Goal: Information Seeking & Learning: Learn about a topic

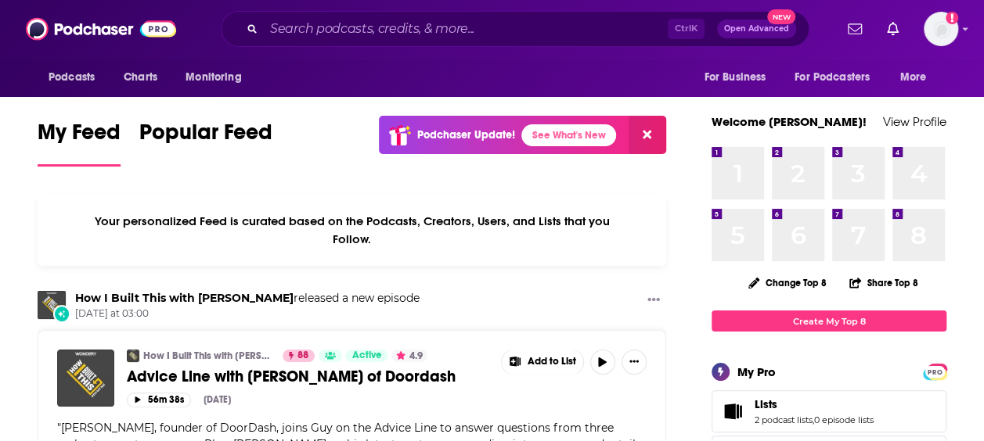
click at [470, 42] on div "Ctrl K Open Advanced New" at bounding box center [515, 29] width 589 height 36
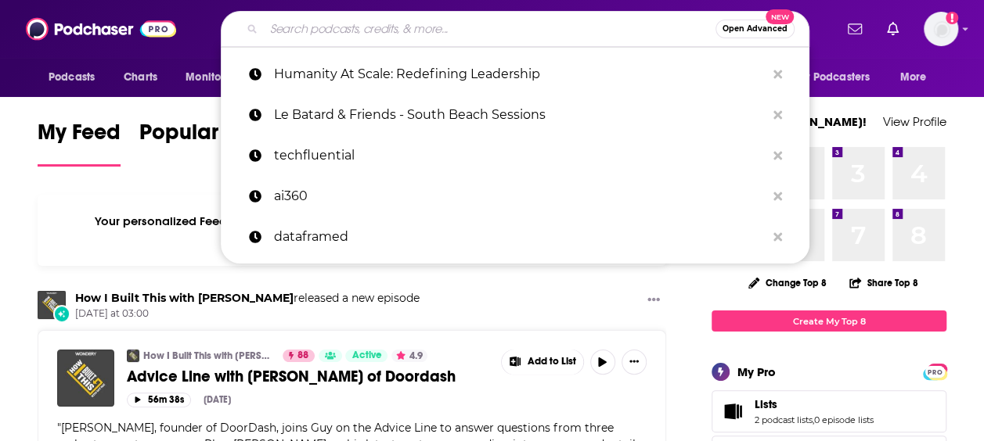
click at [474, 40] on input "Search podcasts, credits, & more..." at bounding box center [490, 28] width 452 height 25
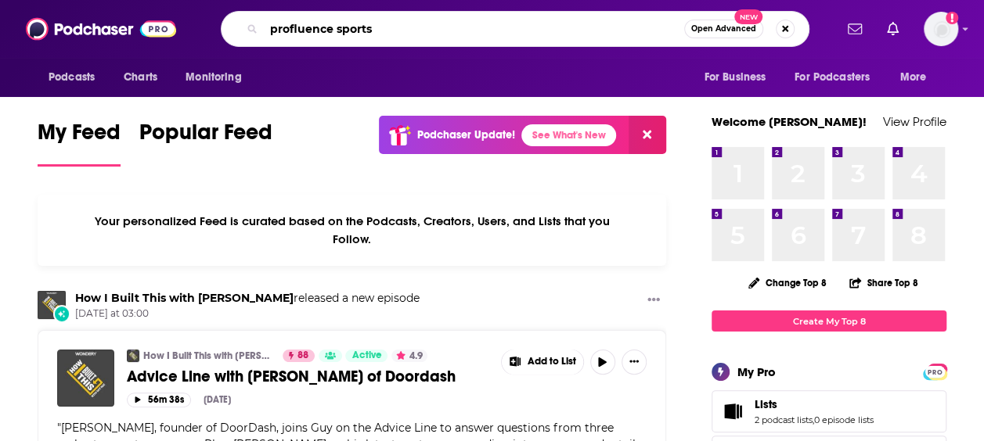
type input "profluence sports"
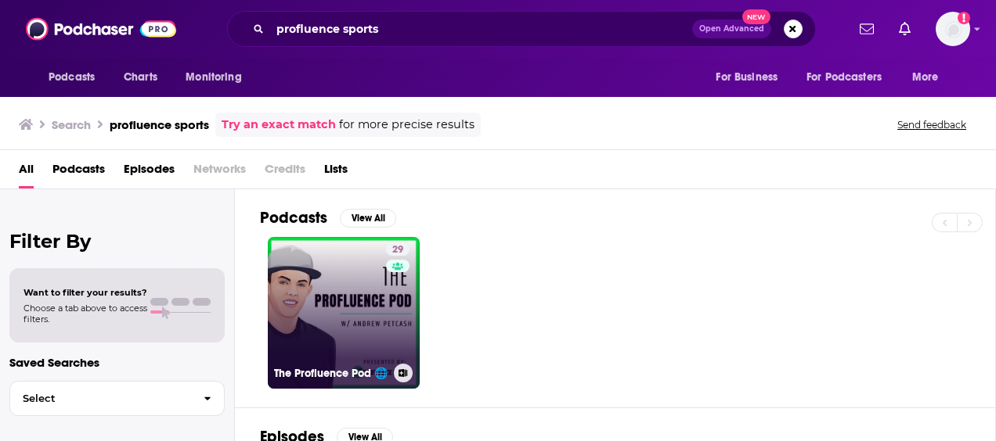
click at [348, 318] on link "29 The Profluence Pod 🌐" at bounding box center [344, 313] width 152 height 152
